Goal: Task Accomplishment & Management: Manage account settings

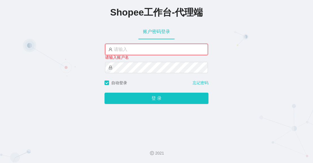
click at [129, 52] on input "text" at bounding box center [156, 49] width 103 height 11
paste input "yn07"
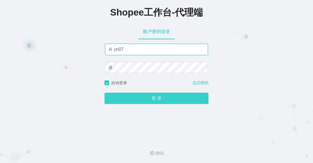
type input "yn07"
click at [142, 100] on button "登 录" at bounding box center [156, 98] width 104 height 11
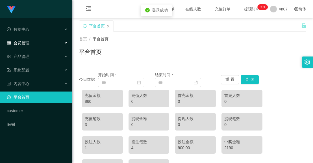
click at [29, 41] on div "会员管理" at bounding box center [36, 42] width 72 height 11
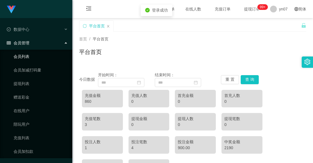
click at [34, 58] on link "会员列表" at bounding box center [41, 56] width 54 height 11
